Goal: Understand process/instructions: Learn how to perform a task or action

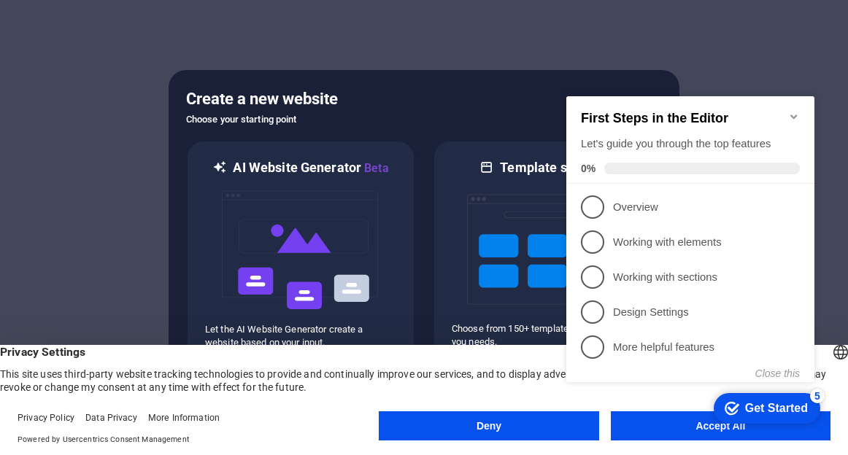
click at [694, 426] on div "checkmark Get Started 5 First Steps in the Editor Let's guide you through the t…" at bounding box center [693, 253] width 266 height 354
click at [792, 111] on icon "Minimize checklist" at bounding box center [794, 117] width 12 height 12
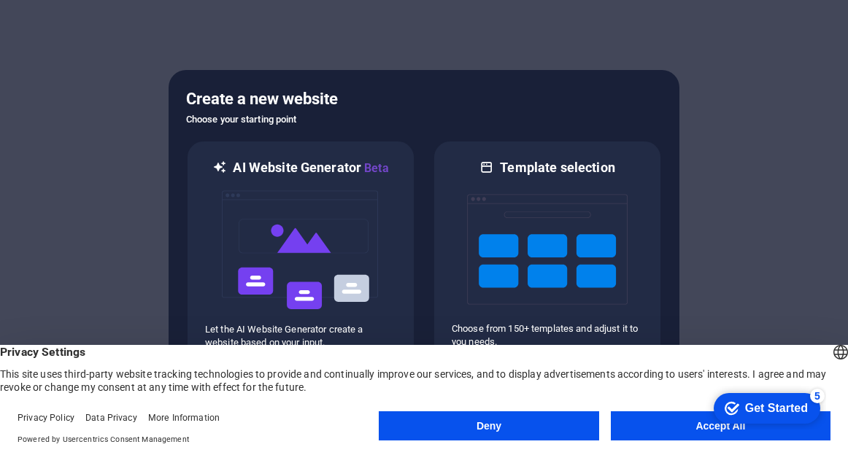
drag, startPoint x: 1423, startPoint y: 818, endPoint x: 722, endPoint y: 427, distance: 802.7
click at [722, 426] on div "checkmark Get Started 5 First Steps in the Editor Let's guide you through the t…" at bounding box center [764, 408] width 124 height 44
click at [721, 433] on appcues-checklist "Contextual help checklist present on screen" at bounding box center [764, 409] width 124 height 47
click at [773, 410] on div "Get Started" at bounding box center [776, 408] width 63 height 13
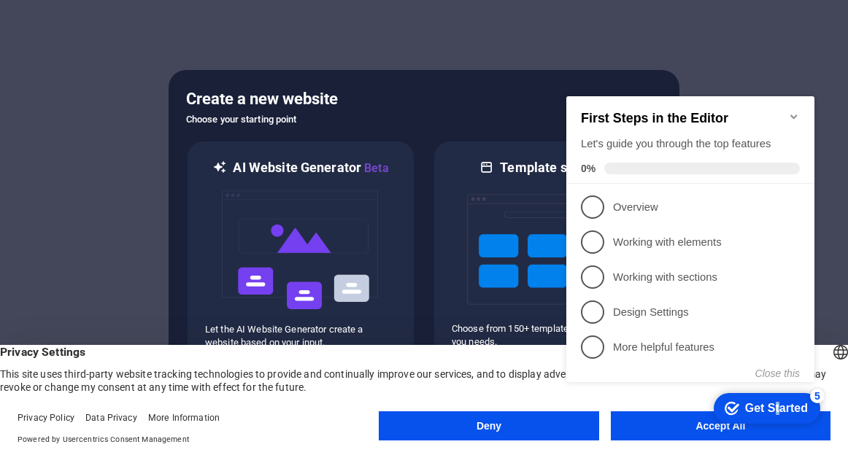
click at [772, 411] on div "Get Started" at bounding box center [776, 408] width 63 height 13
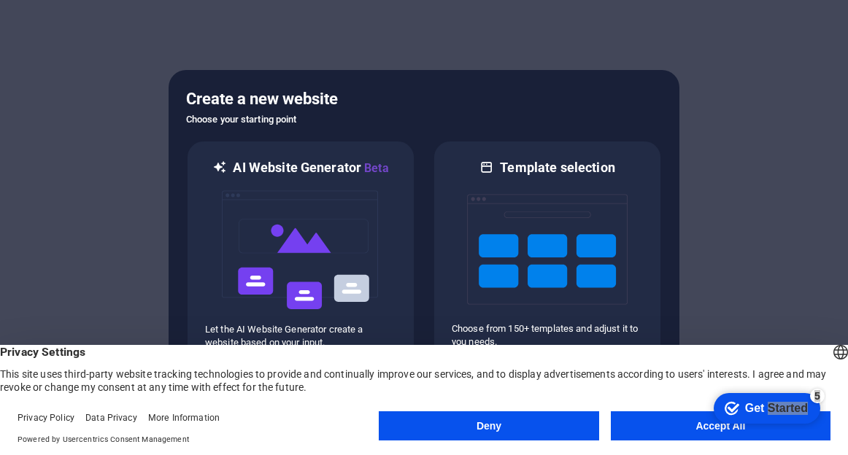
click at [808, 415] on div "Get Started" at bounding box center [776, 408] width 63 height 13
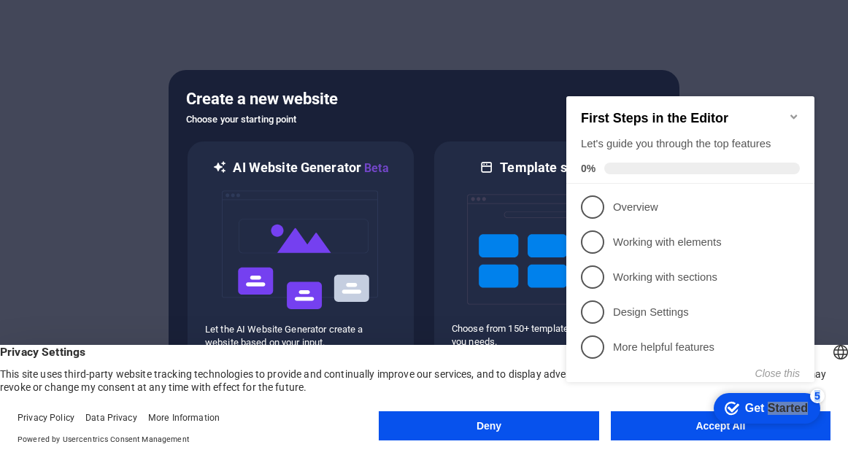
click at [773, 406] on div "Get Started" at bounding box center [776, 408] width 63 height 13
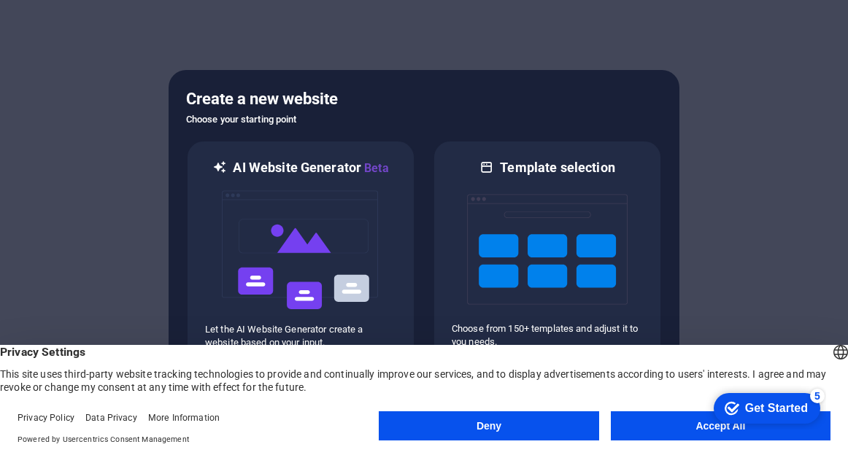
click at [826, 430] on div "checkmark Get Started 5 First Steps in the Editor Let's guide you through the t…" at bounding box center [764, 408] width 124 height 44
click at [667, 424] on button "Accept All" at bounding box center [721, 425] width 220 height 29
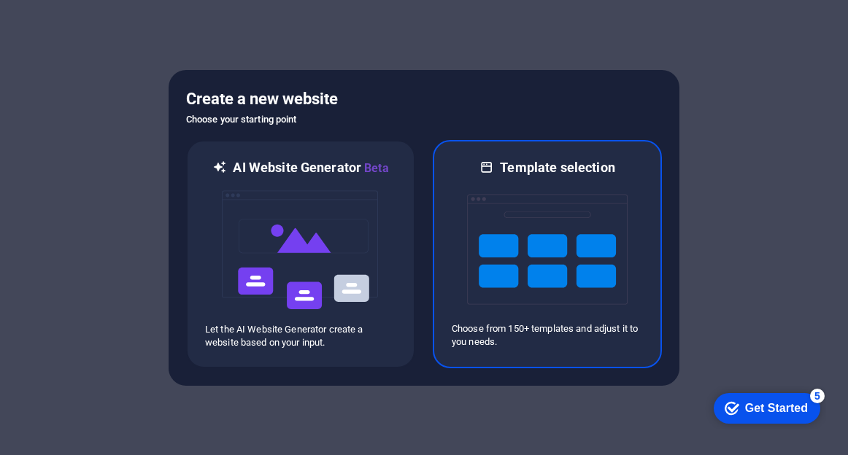
click at [557, 206] on img at bounding box center [547, 250] width 160 height 146
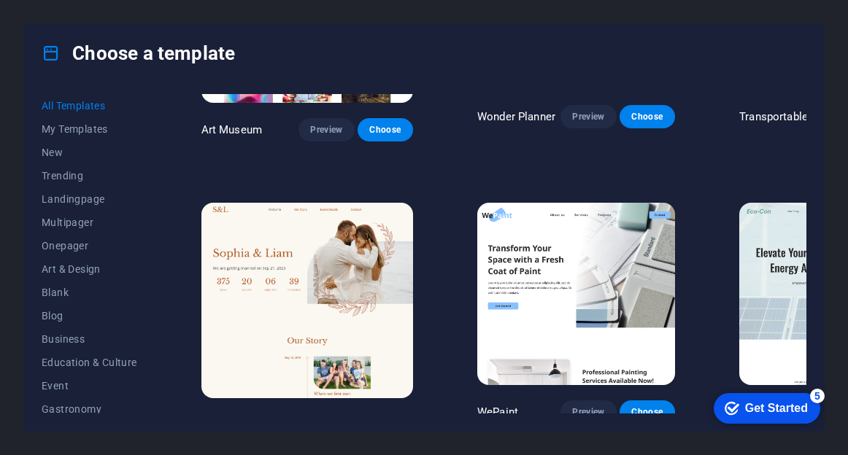
scroll to position [438, 0]
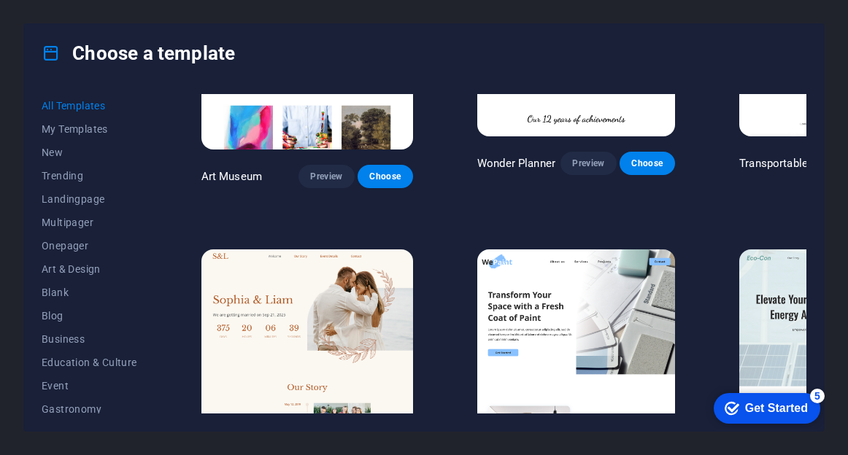
click at [631, 453] on span "Choose" at bounding box center [647, 459] width 32 height 12
